Goal: Task Accomplishment & Management: Manage account settings

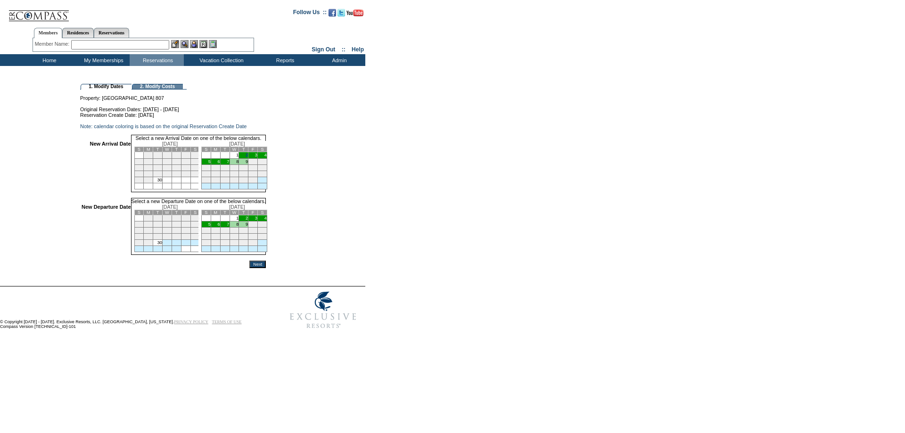
click at [248, 158] on td "2" at bounding box center [243, 155] width 9 height 6
click at [211, 228] on td "5" at bounding box center [205, 225] width 9 height 6
click at [266, 268] on input "Next" at bounding box center [257, 265] width 17 height 8
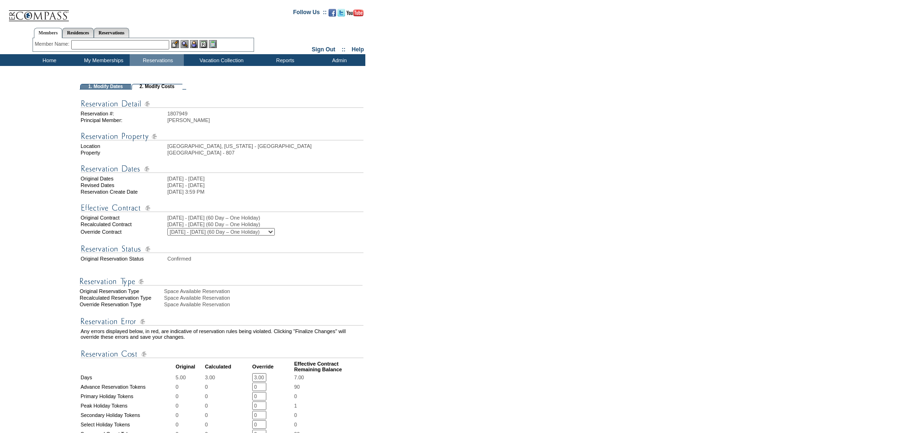
click at [369, 341] on form "Follow Us ::" at bounding box center [447, 359] width 895 height 714
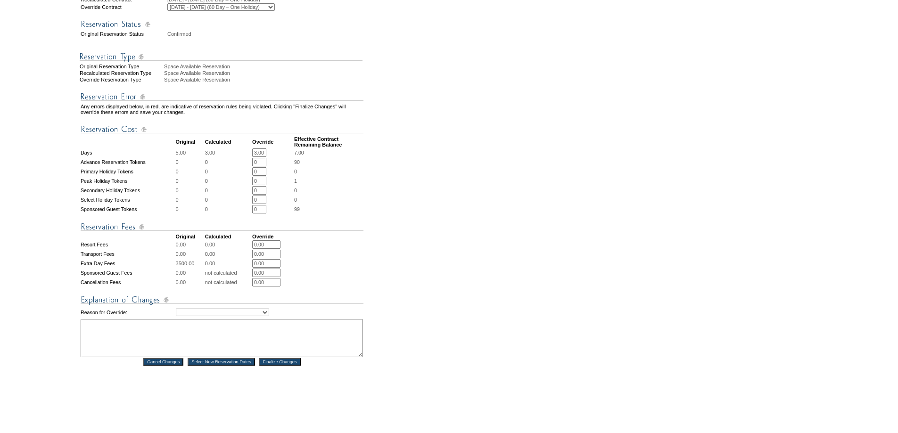
scroll to position [314, 0]
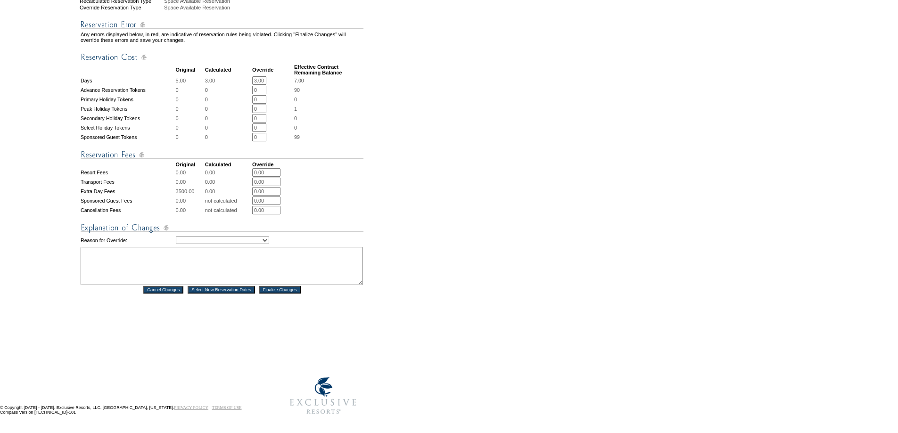
click at [203, 240] on td "Creating Continuous Stay Days Rebooked After Cancellation Editing Occupant Expe…" at bounding box center [270, 240] width 188 height 11
click at [202, 243] on select "Creating Continuous Stay Days Rebooked After Cancellation Editing Occupant Expe…" at bounding box center [222, 241] width 93 height 8
select select "1043"
click at [176, 241] on select "Creating Continuous Stay Days Rebooked After Cancellation Editing Occupant Expe…" at bounding box center [222, 241] width 93 height 8
click at [190, 263] on textarea at bounding box center [222, 266] width 282 height 38
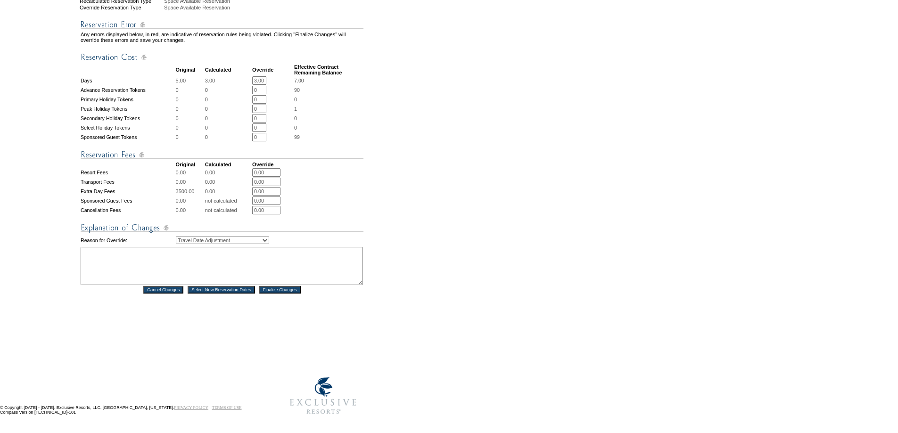
click at [190, 263] on textarea at bounding box center [222, 266] width 282 height 38
click at [146, 265] on textarea at bounding box center [222, 266] width 282 height 38
click at [141, 285] on textarea "Per Marcos email since he is out of the country- adjust the reservation to depa…" at bounding box center [222, 266] width 282 height 38
drag, startPoint x: 113, startPoint y: 256, endPoint x: 103, endPoint y: 245, distance: 14.4
click at [103, 246] on td "Reason for Override:" at bounding box center [128, 240] width 94 height 11
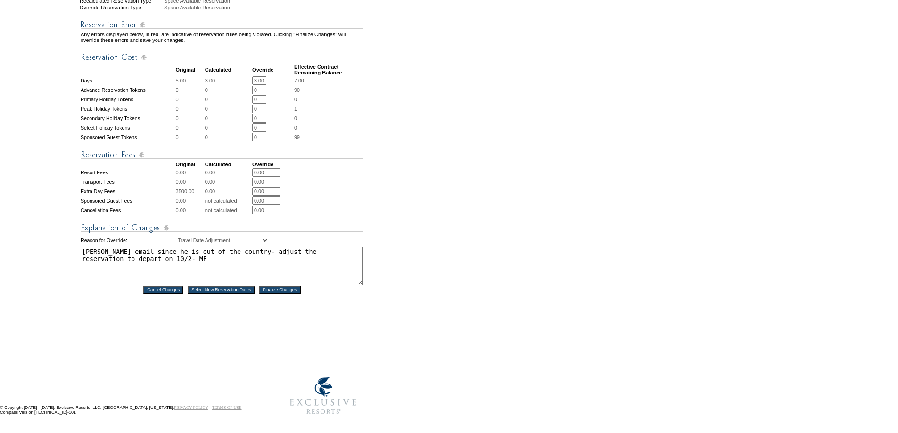
click at [107, 256] on textarea "Per Marcos email since he is out of the country- adjust the reservation to depa…" at bounding box center [222, 266] width 282 height 38
click at [133, 259] on textarea "Per Marcos email since he is out of the country- adjust the reservation to depa…" at bounding box center [222, 266] width 282 height 38
click at [145, 269] on textarea "Per Marcos email since he is out of the country- adjust the reservation to depa…" at bounding box center [222, 266] width 282 height 38
drag, startPoint x: 131, startPoint y: 256, endPoint x: 130, endPoint y: 275, distance: 19.4
click at [134, 285] on textarea "Per Marcos email since he is out of the country- adjust the reservation to depa…" at bounding box center [222, 266] width 282 height 38
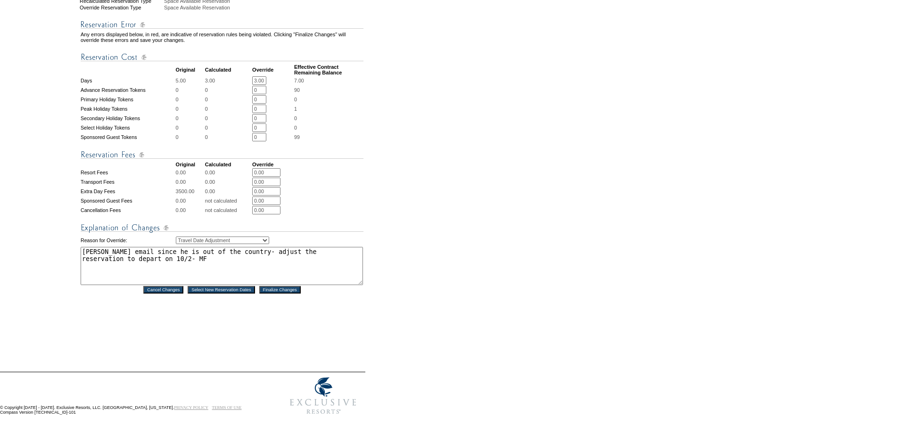
click at [125, 259] on textarea "Per Marcos email since he is out of the country- adjust the reservation to depa…" at bounding box center [222, 266] width 282 height 38
click at [171, 272] on textarea "Per Marcos email, since he is out of the country- adjust the reservation to dep…" at bounding box center [222, 266] width 282 height 38
click at [121, 276] on textarea "Per Marcos' email, since he is out of the country- adjust the reservation to de…" at bounding box center [222, 266] width 282 height 38
click at [190, 265] on textarea "Per Marcos' email, since he is out of the country- adjust the reservation to de…" at bounding box center [222, 266] width 282 height 38
paste textarea "________________________________________ From: Marco Sanmiguel <msanmiguel@excl…"
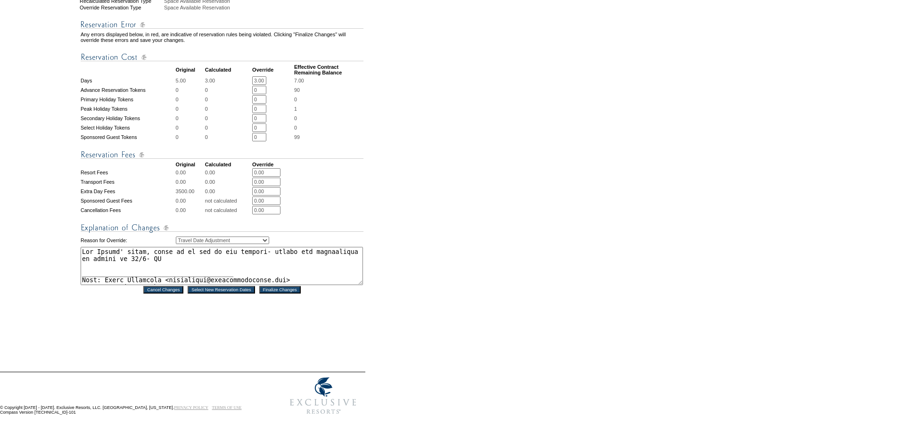
type textarea "Per Marcos' email, since he is out of the country- adjust the reservation to de…"
click at [287, 293] on input "Finalize Changes" at bounding box center [279, 290] width 41 height 8
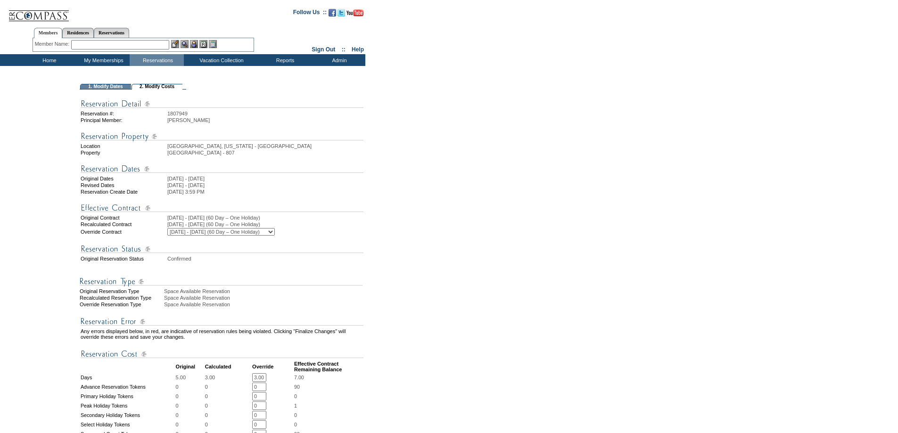
select select "1043"
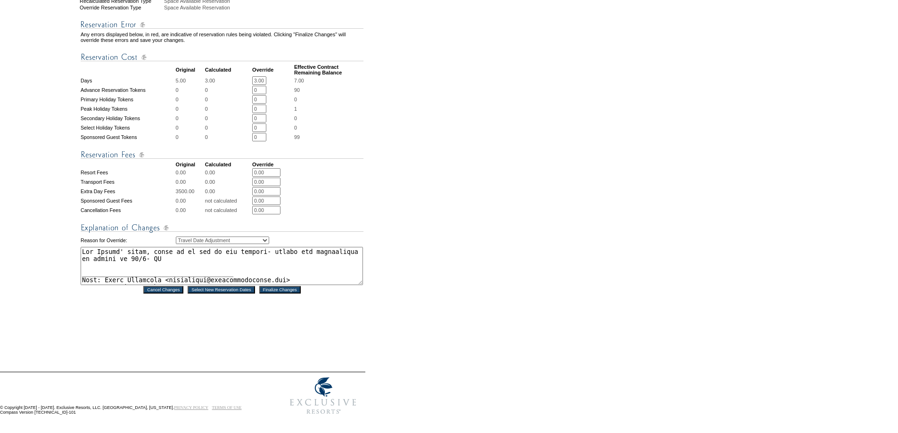
click at [277, 294] on input "Finalize Changes" at bounding box center [279, 290] width 41 height 8
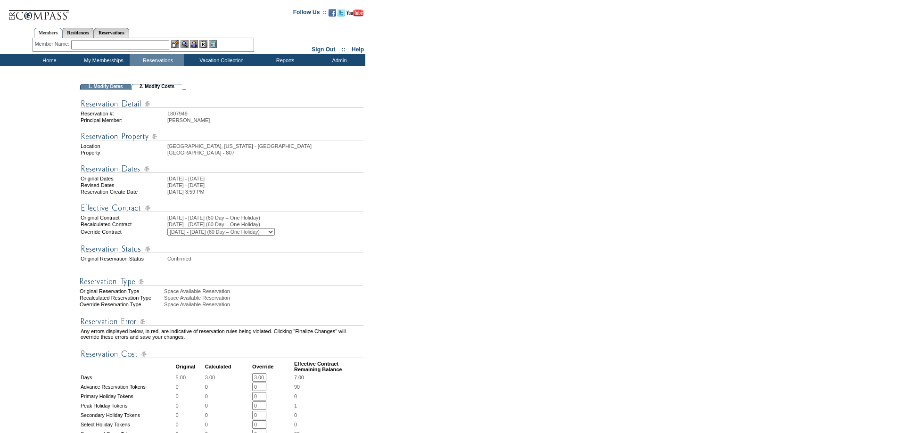
select select "1043"
